Goal: Check status: Check status

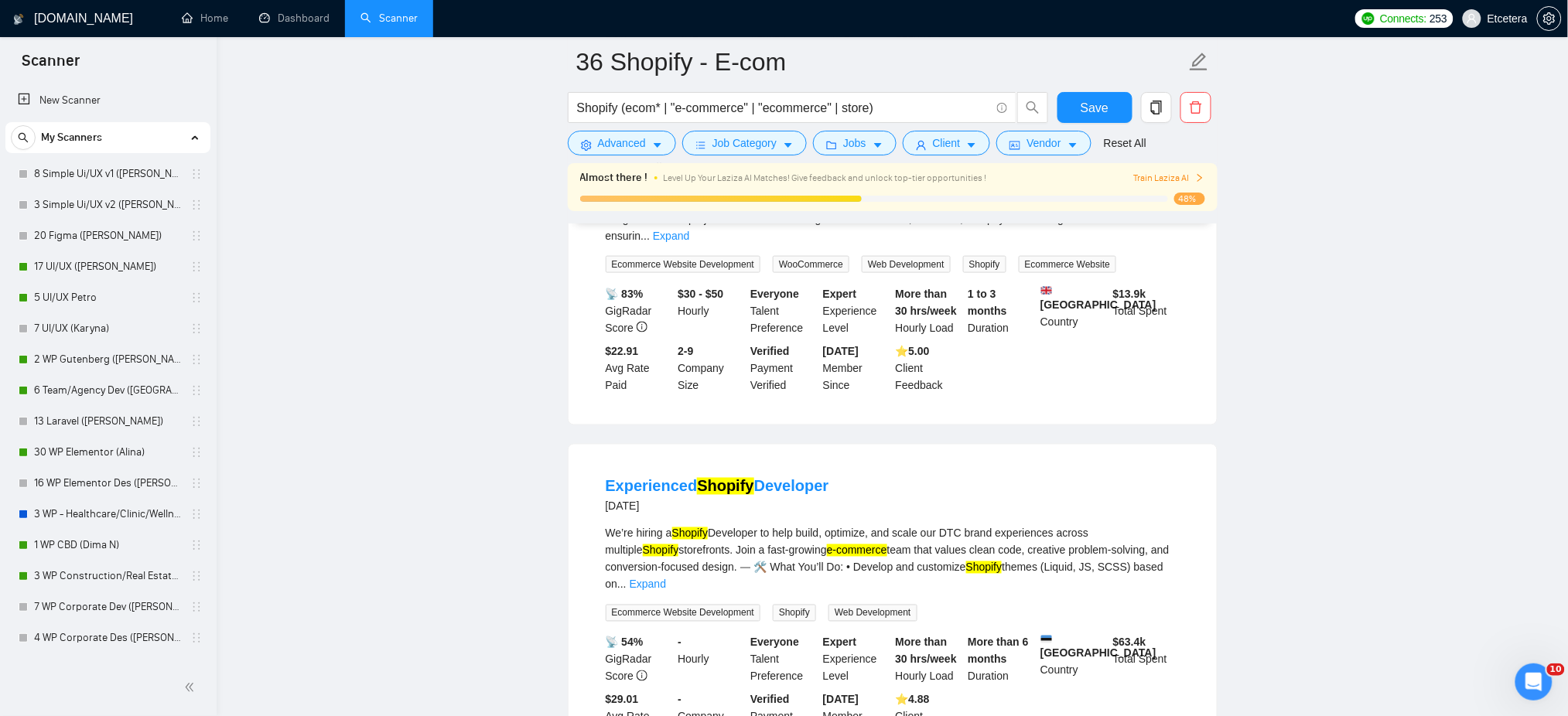
scroll to position [515, 0]
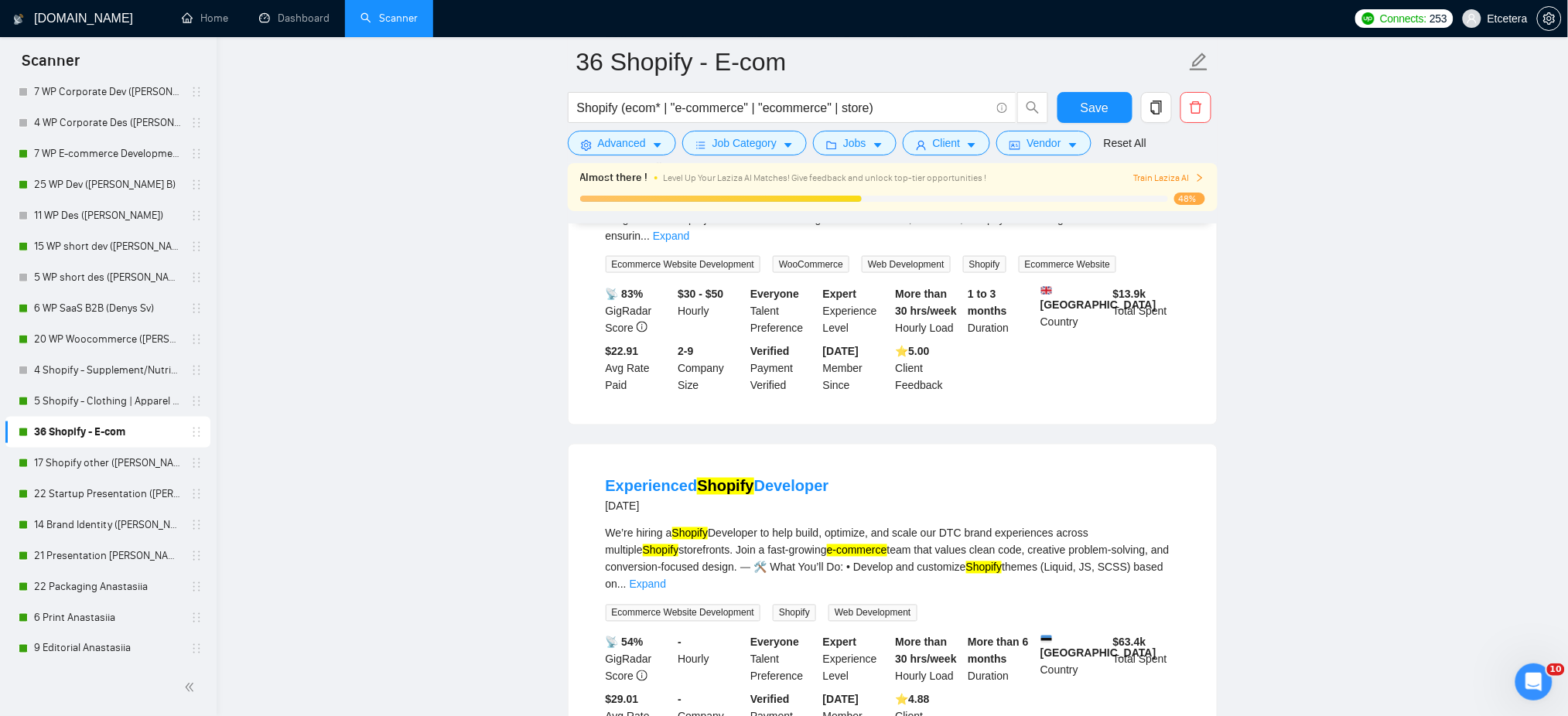
drag, startPoint x: 297, startPoint y: 28, endPoint x: 299, endPoint y: 38, distance: 10.2
click at [297, 25] on link "Dashboard" at bounding box center [294, 18] width 71 height 13
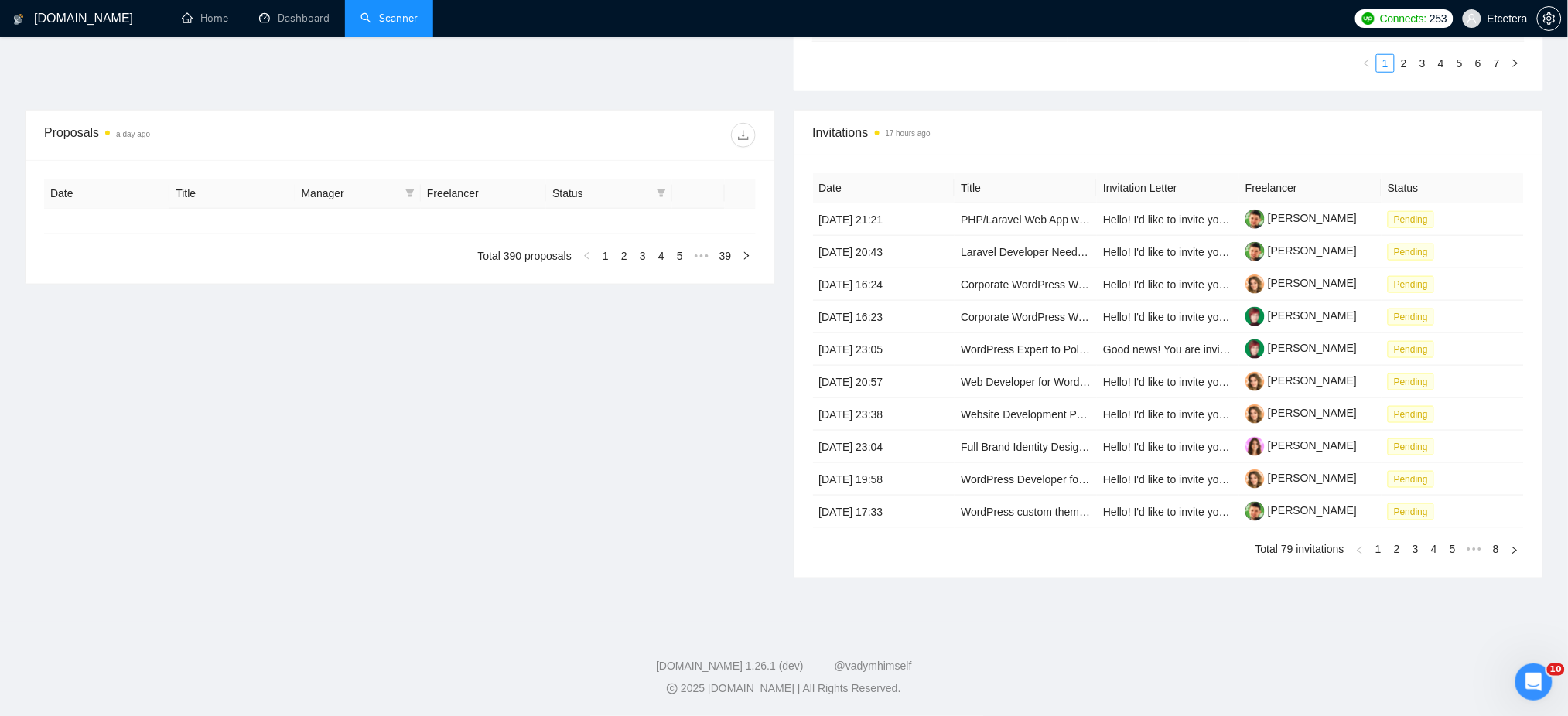
type input "[DATE]"
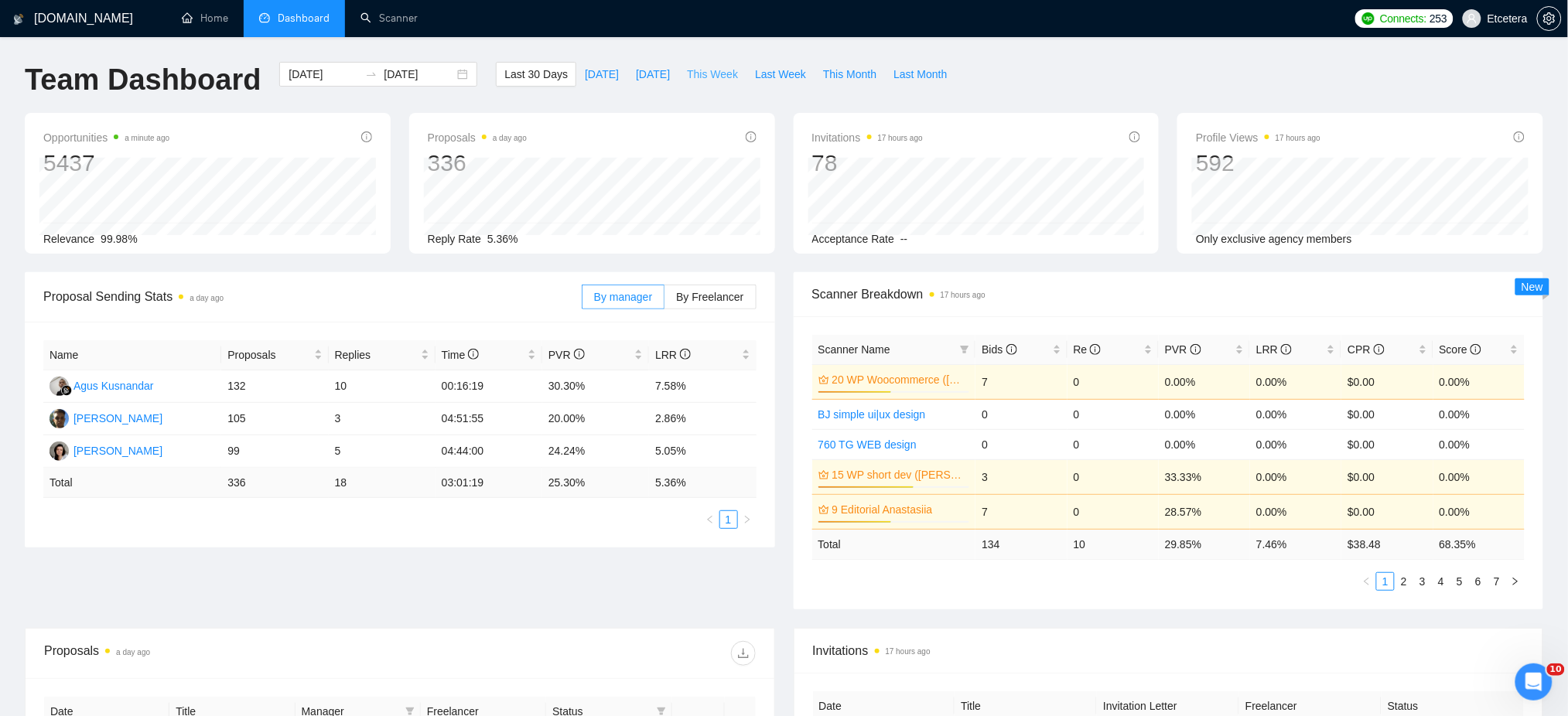
click at [695, 72] on span "This Week" at bounding box center [712, 74] width 51 height 17
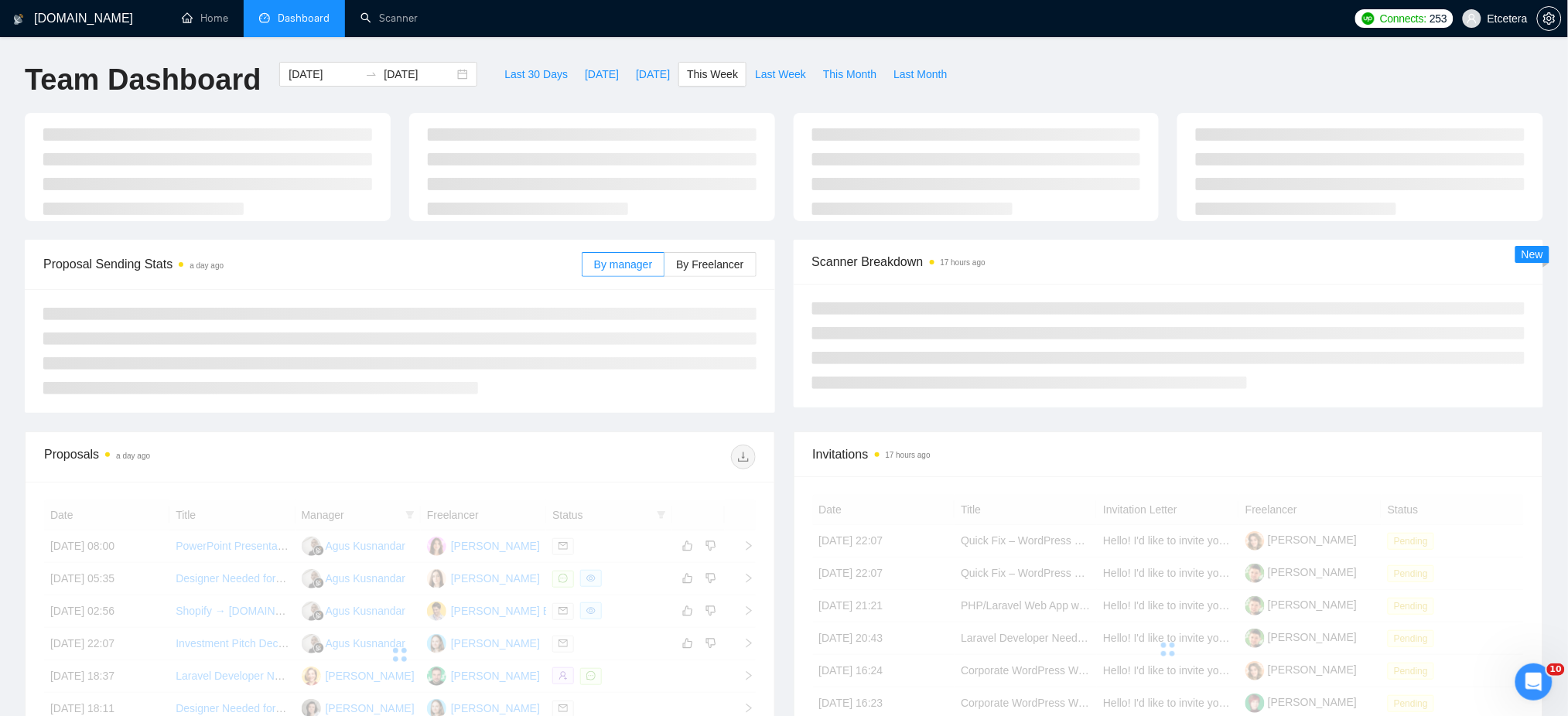
type input "[DATE]"
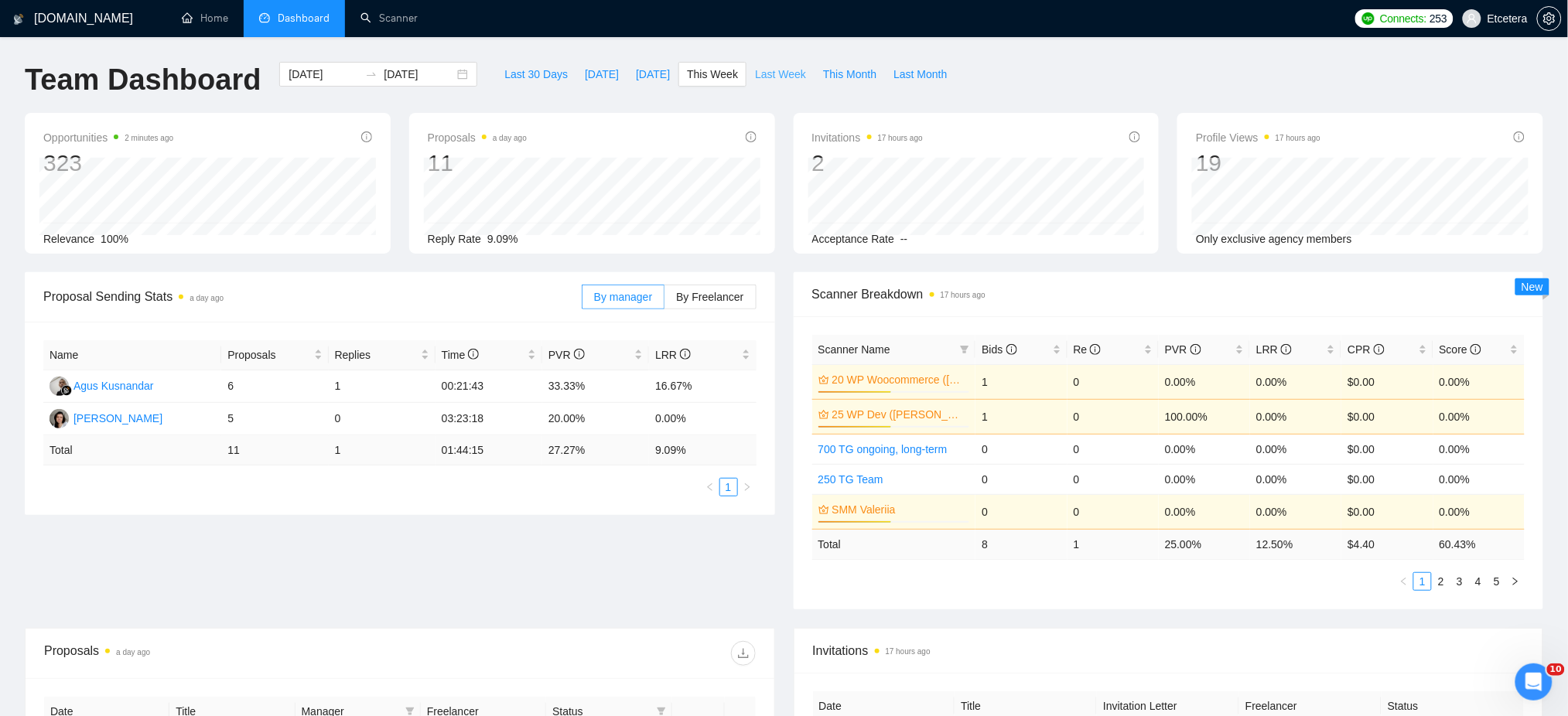
click at [771, 71] on span "Last Week" at bounding box center [781, 74] width 51 height 17
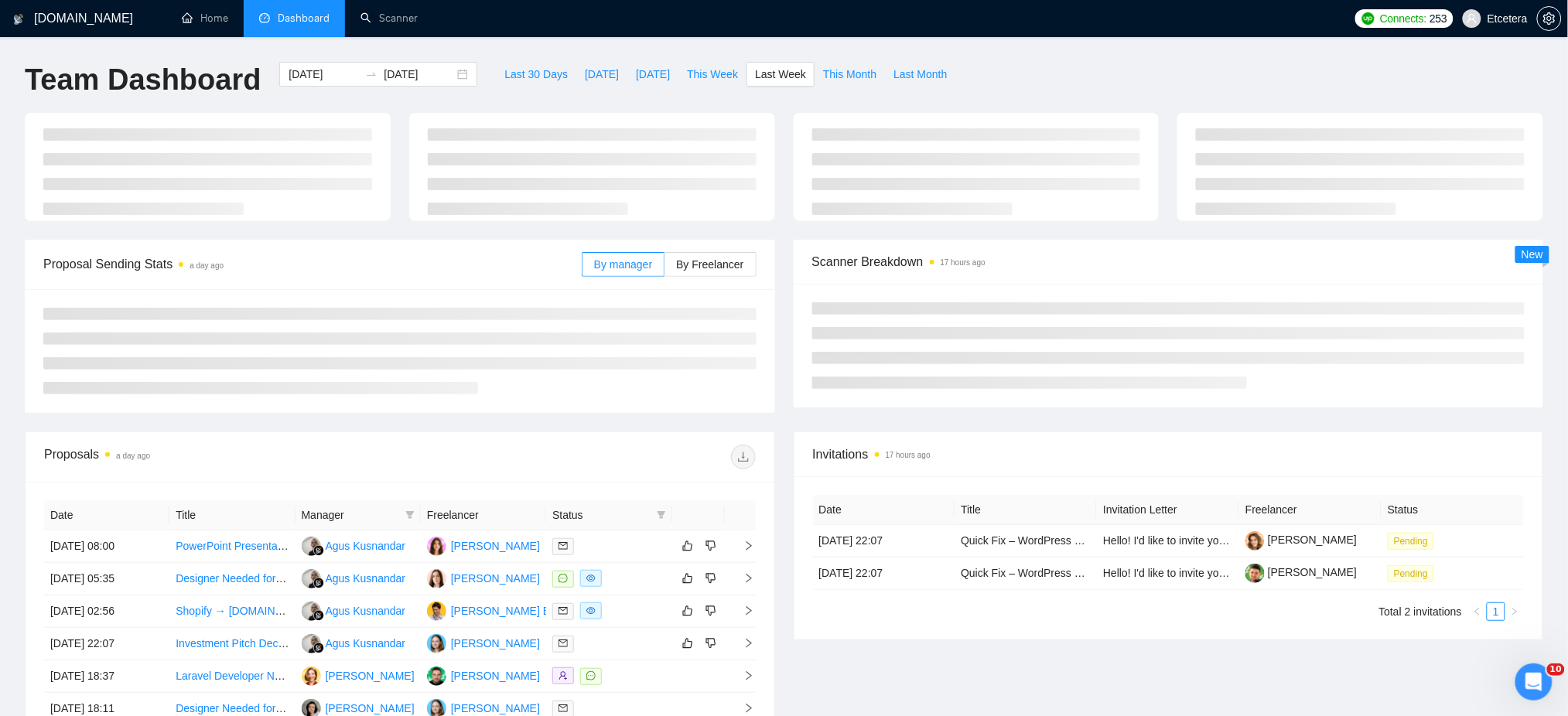
type input "[DATE]"
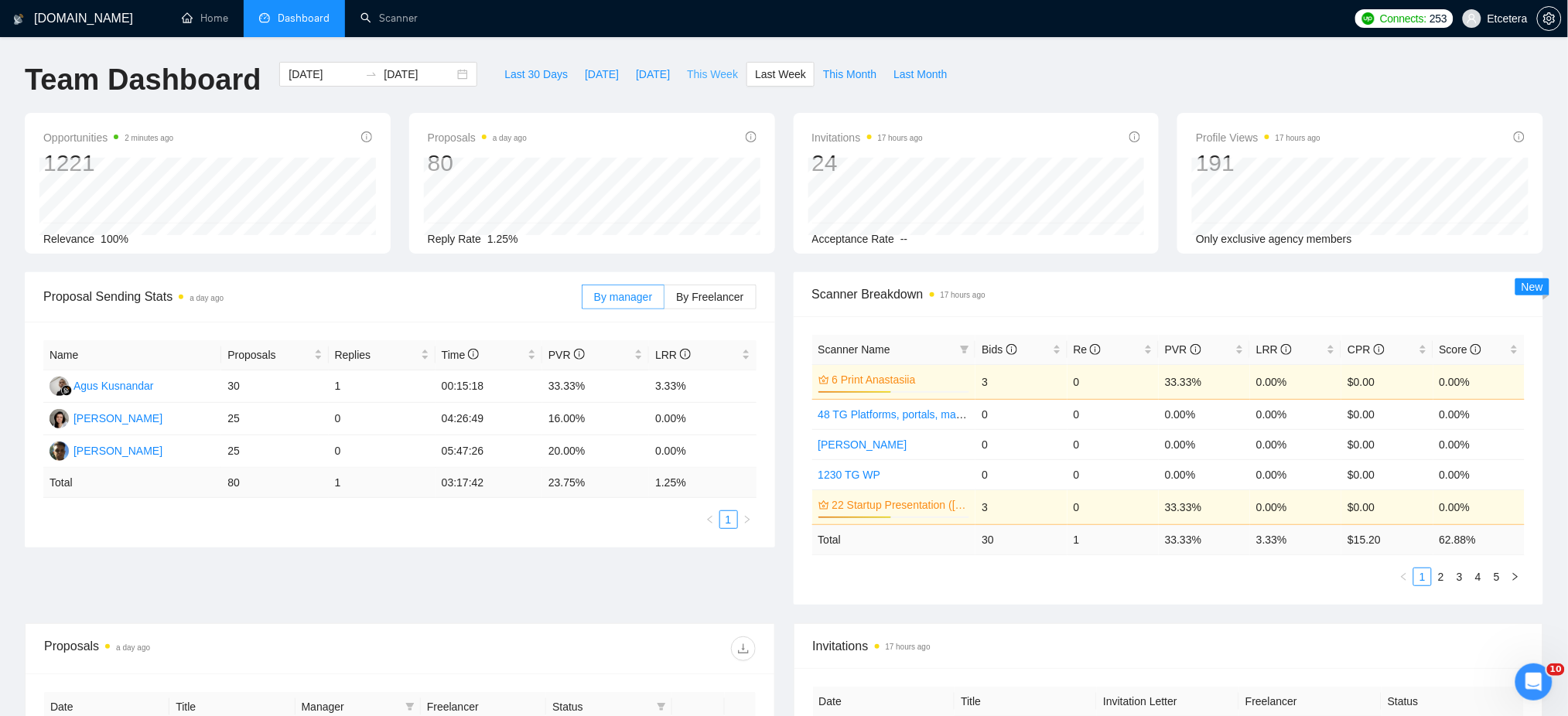
click at [691, 78] on span "This Week" at bounding box center [712, 74] width 51 height 17
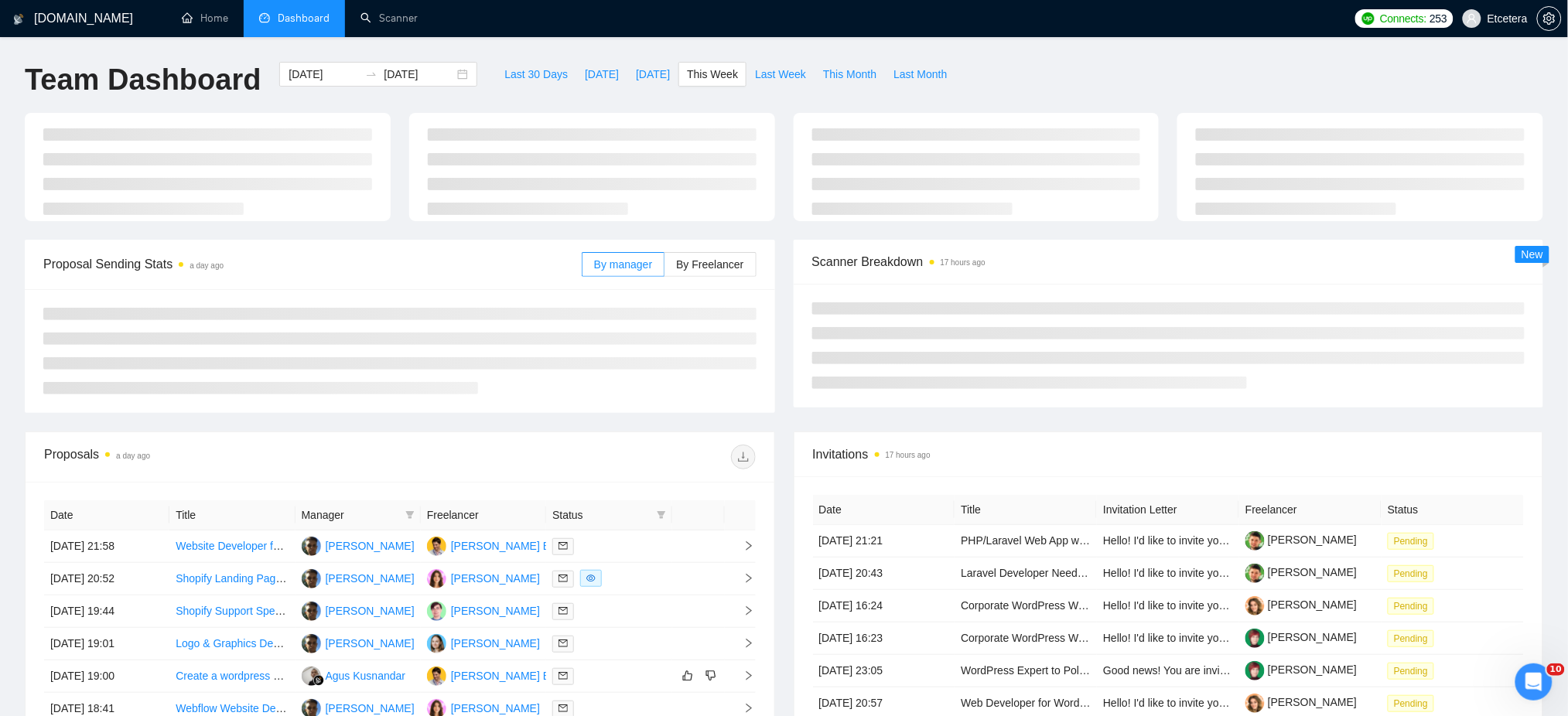
type input "[DATE]"
